Goal: Find contact information: Find contact information

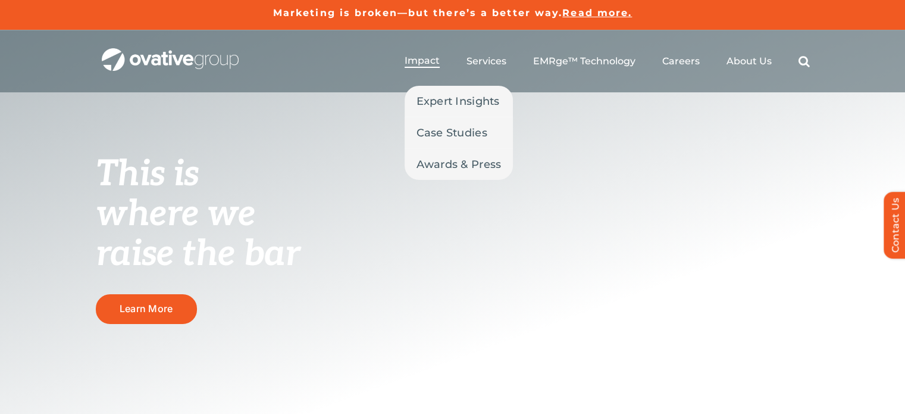
click at [431, 67] on li "Impact Expert Insights Case Studies Awards & Press" at bounding box center [422, 61] width 35 height 13
click at [447, 130] on span "Case Studies" at bounding box center [452, 132] width 71 height 17
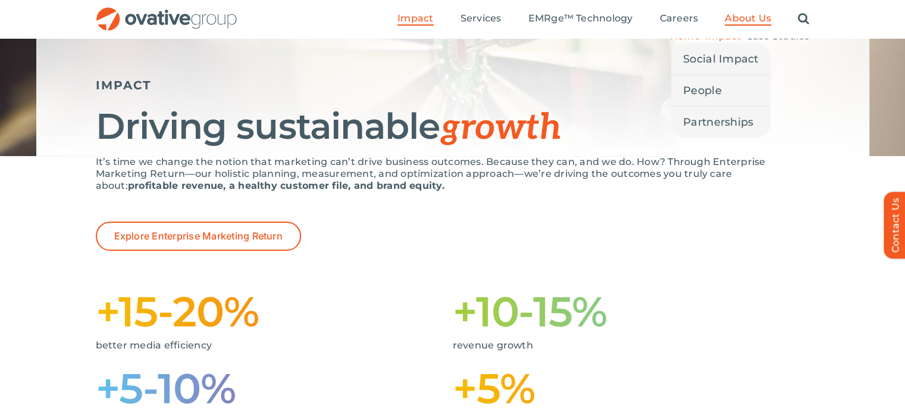
scroll to position [96, 0]
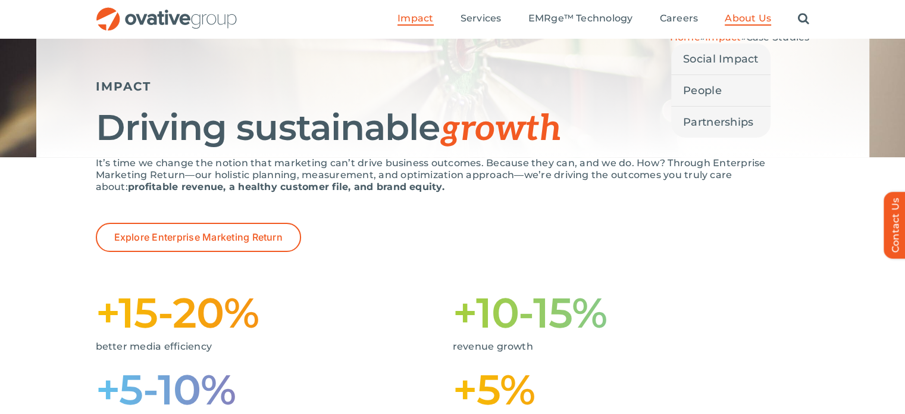
click at [755, 13] on span "About Us" at bounding box center [748, 18] width 46 height 12
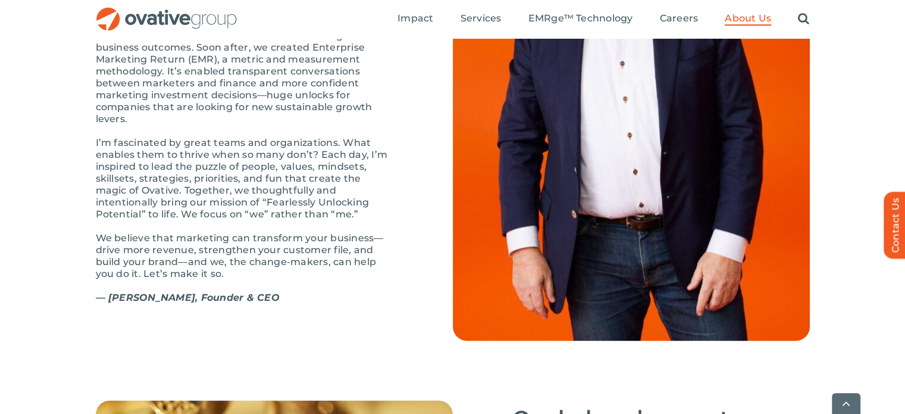
scroll to position [1414, 0]
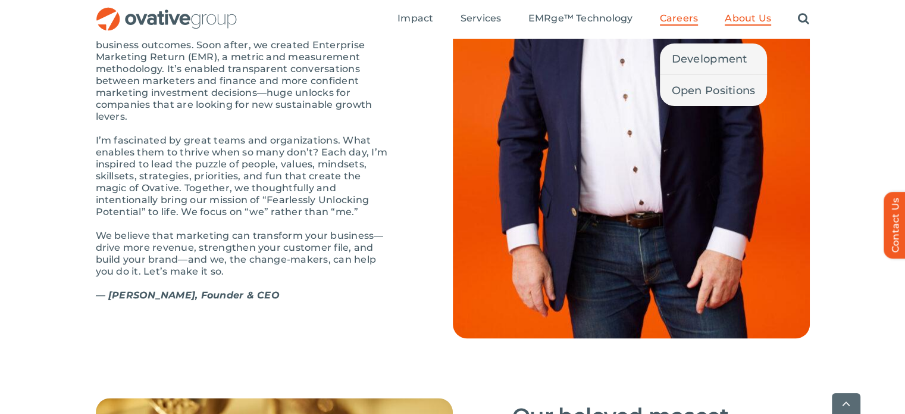
click at [668, 22] on span "Careers" at bounding box center [679, 18] width 39 height 12
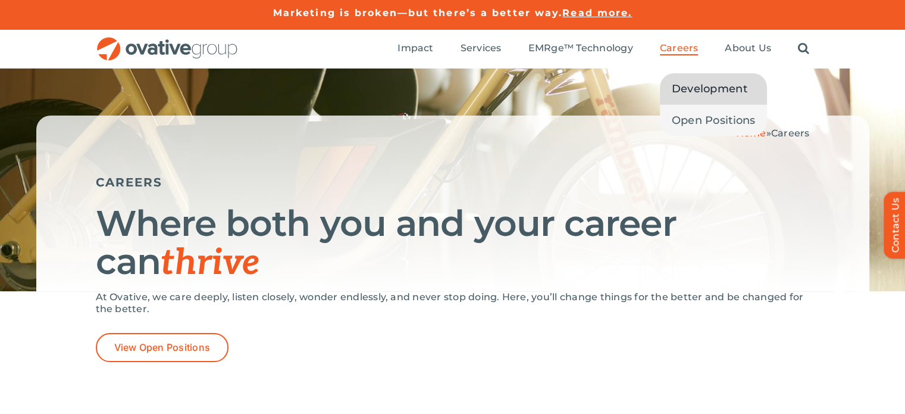
click at [687, 86] on span "Development" at bounding box center [710, 88] width 76 height 17
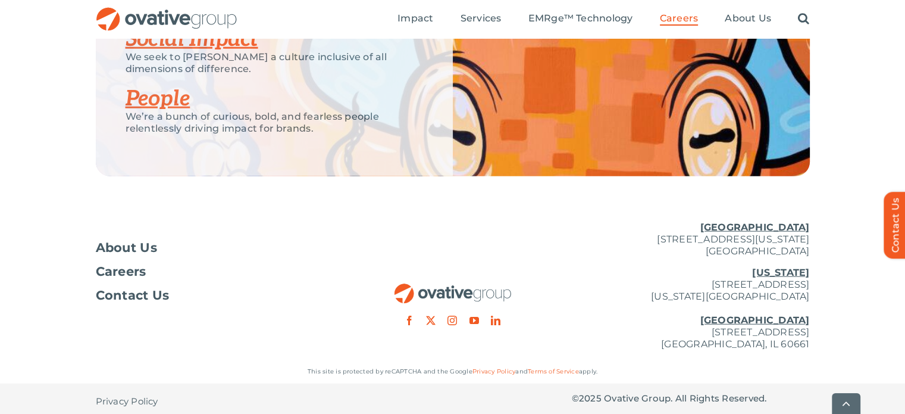
scroll to position [3088, 0]
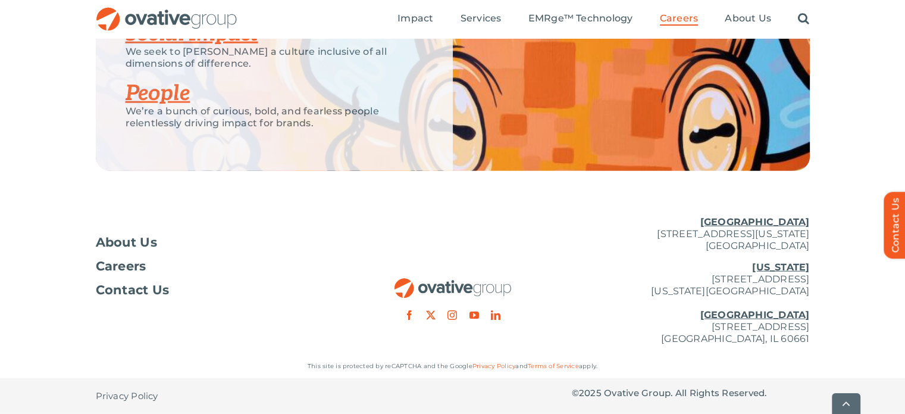
click at [750, 318] on p "New York 254 Canal Street, Suite 5000 New York, NY 10013 Chicago 224 North Desp…" at bounding box center [691, 302] width 238 height 83
drag, startPoint x: 624, startPoint y: 326, endPoint x: 835, endPoint y: 355, distance: 213.2
click at [835, 355] on div "About Us Careers Contact Us Minneapolis 729 Washington Avenue N, Suite 1000 Min…" at bounding box center [452, 310] width 905 height 207
copy div "224 North Desplaines Street, Suite 200 Chicago, IL 60661 This site is protected…"
click at [660, 318] on p "New York 254 Canal Street, Suite 5000 New York, NY 10013 Chicago 224 North Desp…" at bounding box center [691, 302] width 238 height 83
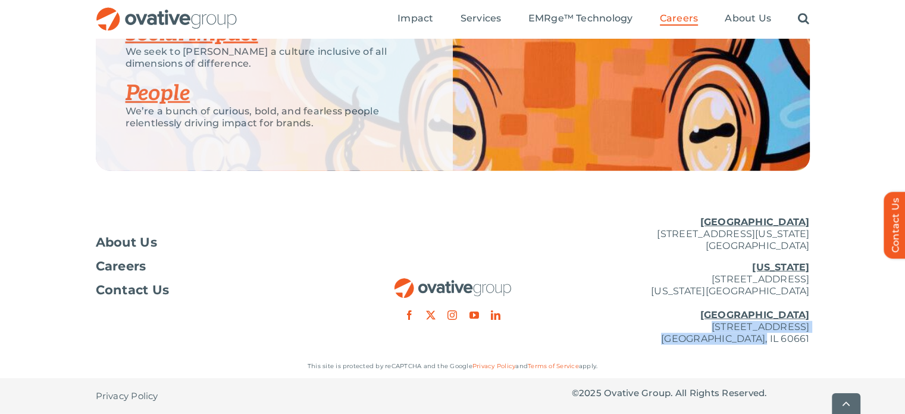
drag, startPoint x: 622, startPoint y: 327, endPoint x: 815, endPoint y: 337, distance: 193.1
click at [815, 337] on div "About Us Careers Contact Us Minneapolis 729 Washington Avenue N, Suite 1000 Min…" at bounding box center [452, 281] width 905 height 148
copy p "224 North Desplaines Street, Suite 200 Chicago, IL 60661"
